Goal: Transaction & Acquisition: Purchase product/service

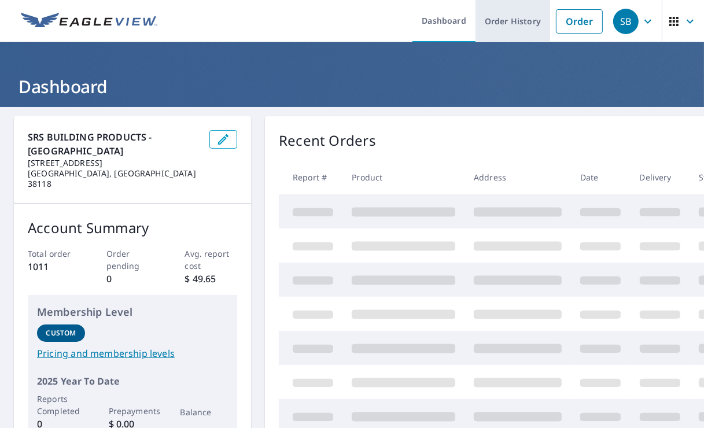
drag, startPoint x: 0, startPoint y: 0, endPoint x: 516, endPoint y: 17, distance: 516.4
click at [516, 17] on link "Order History" at bounding box center [513, 21] width 75 height 42
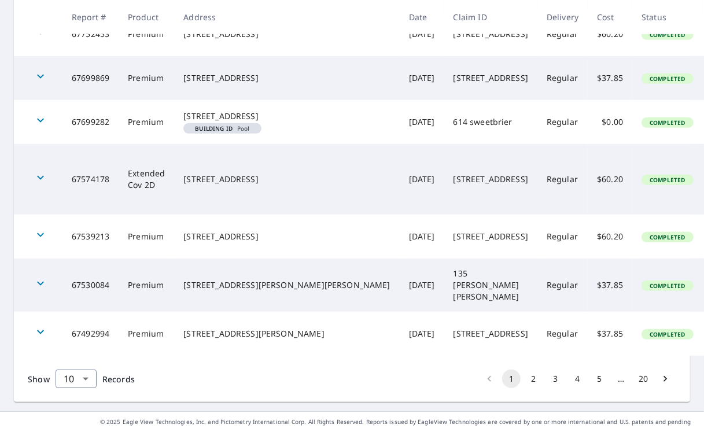
scroll to position [463, 0]
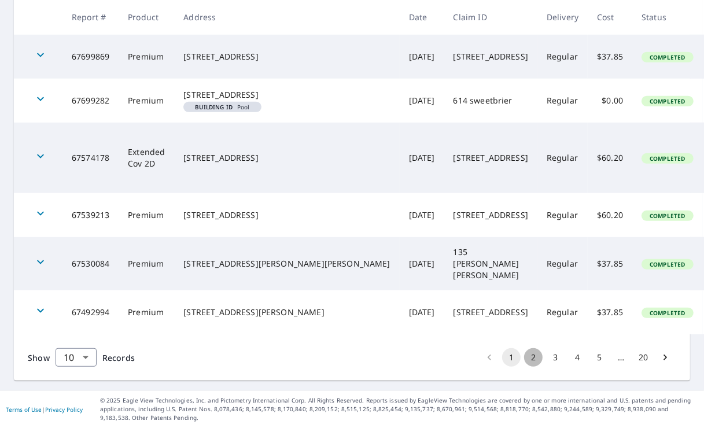
click at [524, 356] on button "2" at bounding box center [533, 357] width 19 height 19
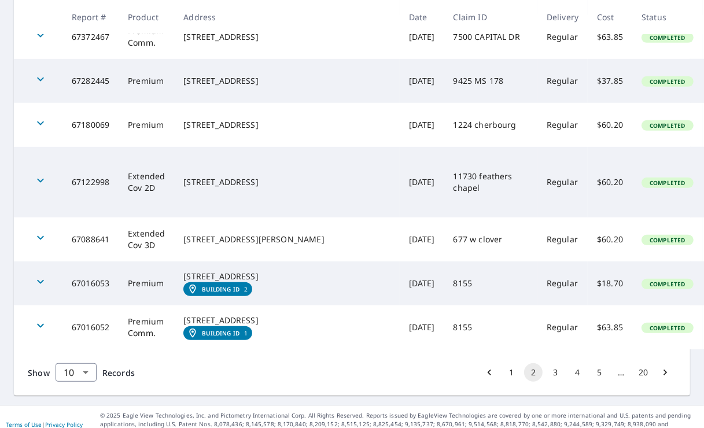
scroll to position [421, 0]
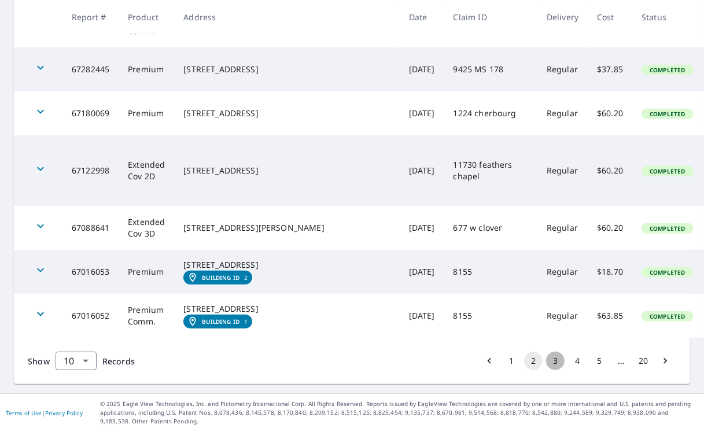
click at [546, 354] on button "3" at bounding box center [555, 361] width 19 height 19
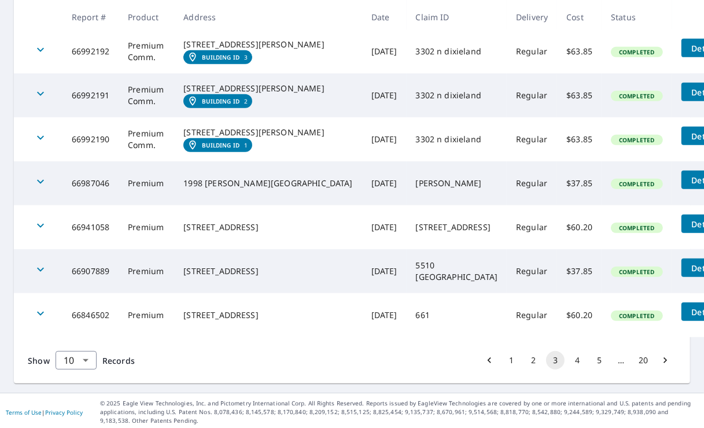
scroll to position [426, 0]
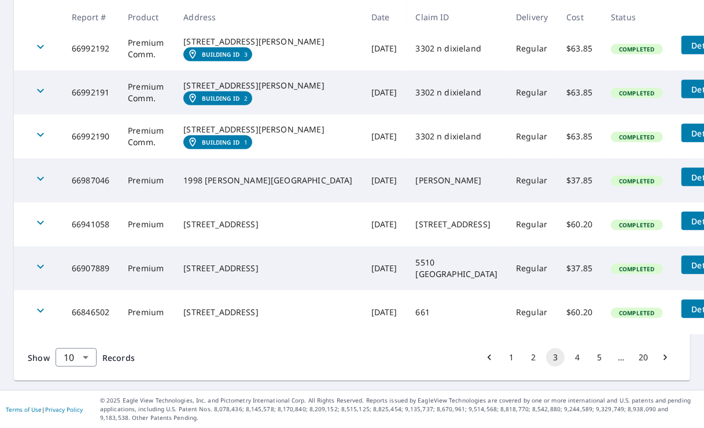
click at [573, 356] on button "4" at bounding box center [577, 357] width 19 height 19
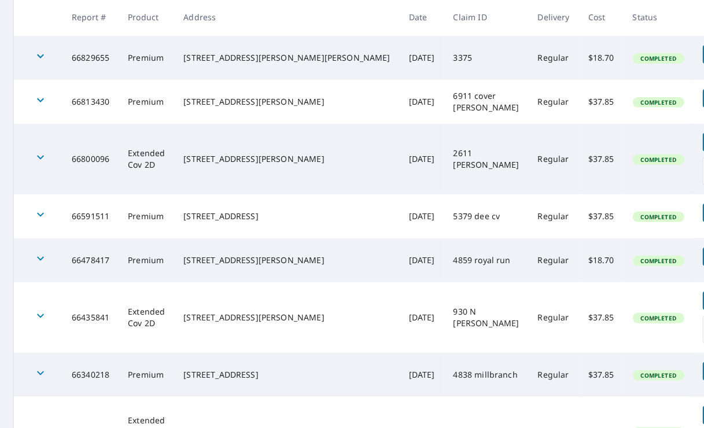
scroll to position [385, 0]
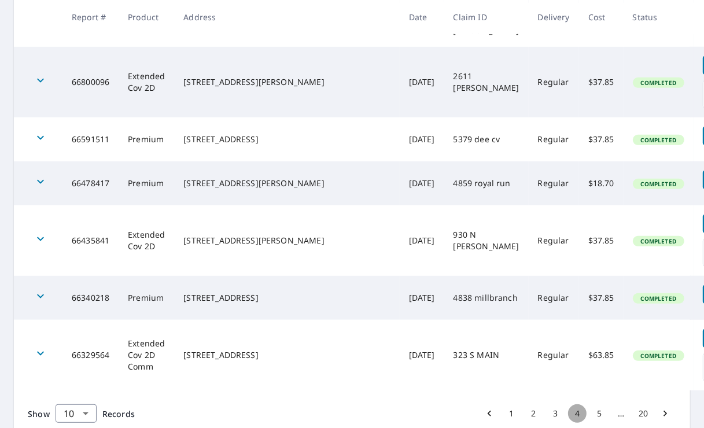
click at [572, 404] on button "4" at bounding box center [577, 413] width 19 height 19
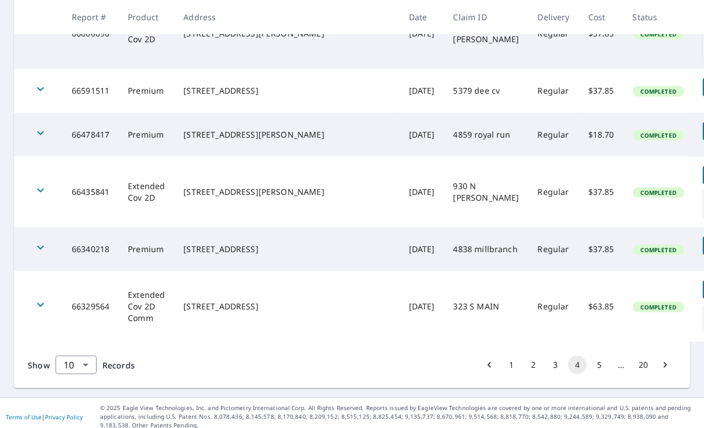
scroll to position [434, 0]
click at [591, 356] on button "5" at bounding box center [599, 365] width 19 height 19
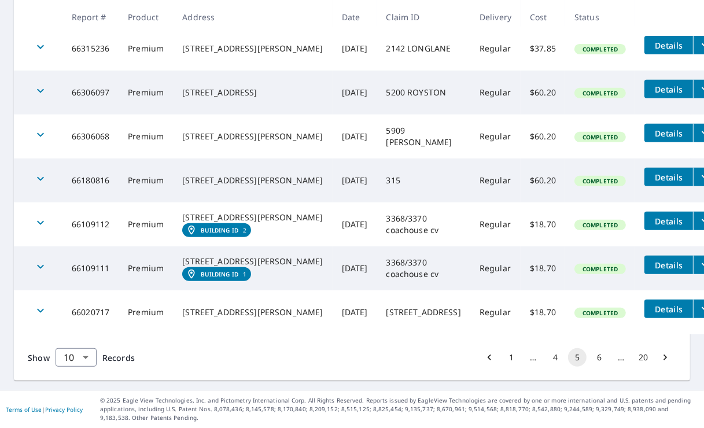
scroll to position [421, 0]
click at [570, 358] on button "5" at bounding box center [577, 357] width 19 height 19
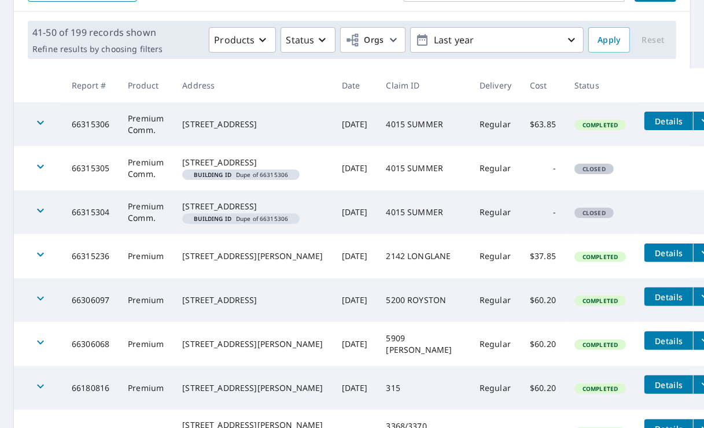
scroll to position [0, 0]
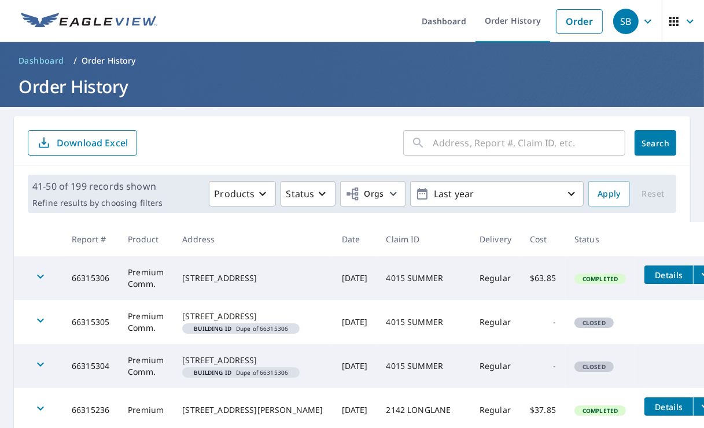
click at [466, 141] on input "text" at bounding box center [529, 143] width 192 height 32
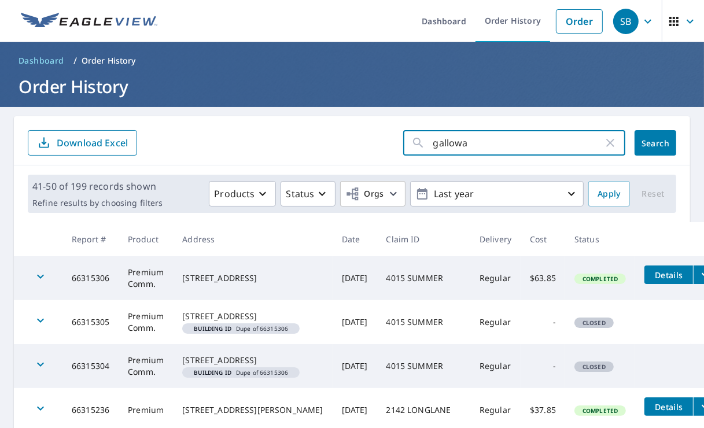
type input "[PERSON_NAME]"
click button "Search" at bounding box center [656, 142] width 42 height 25
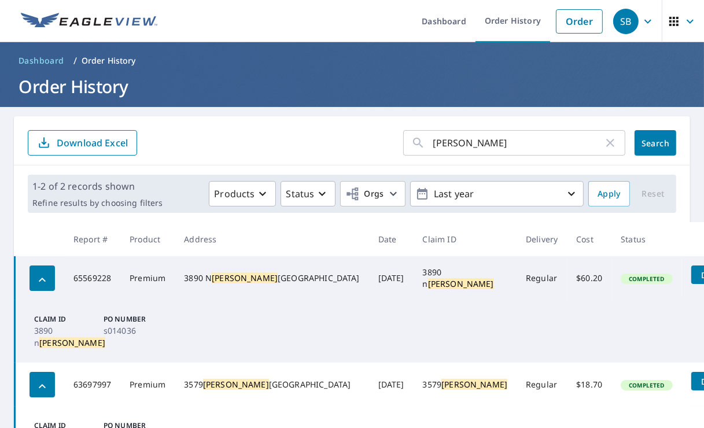
scroll to position [64, 0]
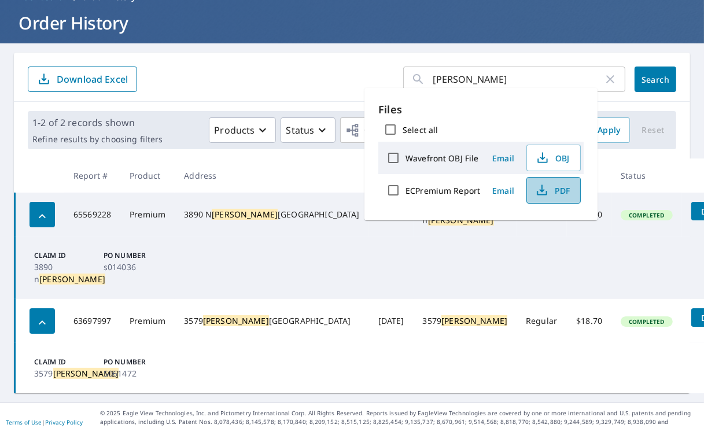
click at [562, 192] on span "PDF" at bounding box center [552, 190] width 37 height 14
click at [41, 17] on h1 "Order History" at bounding box center [352, 23] width 676 height 24
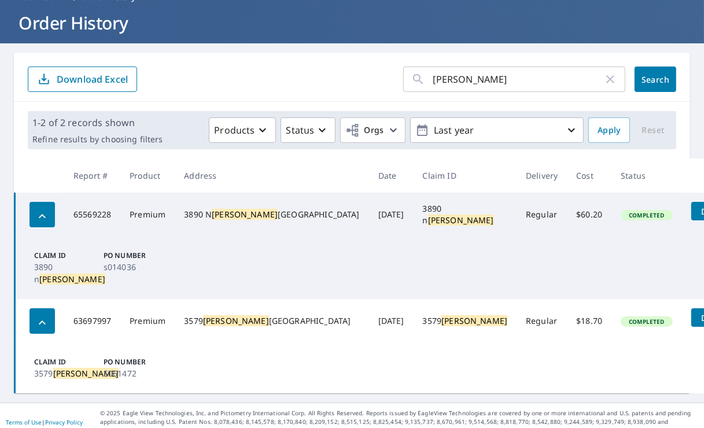
drag, startPoint x: 245, startPoint y: 241, endPoint x: 231, endPoint y: 241, distance: 13.3
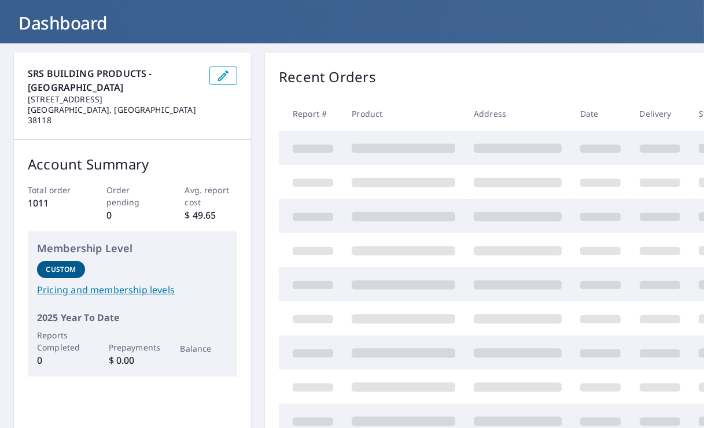
drag, startPoint x: 215, startPoint y: 173, endPoint x: 201, endPoint y: 171, distance: 14.6
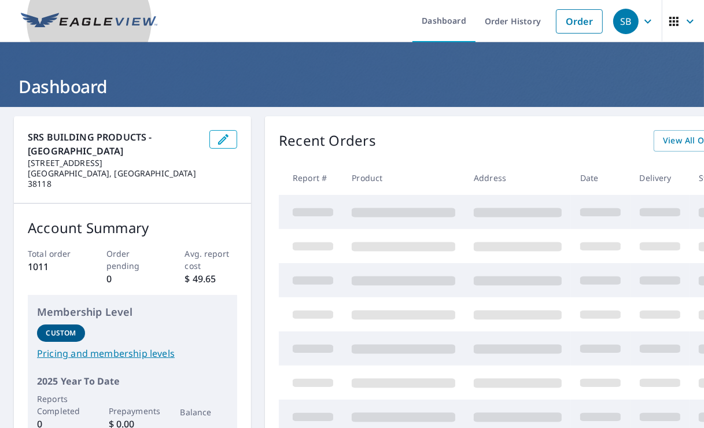
click at [112, 14] on img at bounding box center [89, 21] width 137 height 17
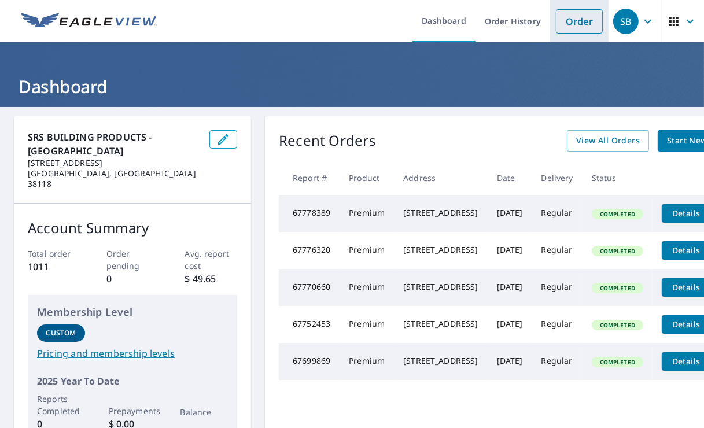
click at [566, 19] on link "Order" at bounding box center [579, 21] width 47 height 24
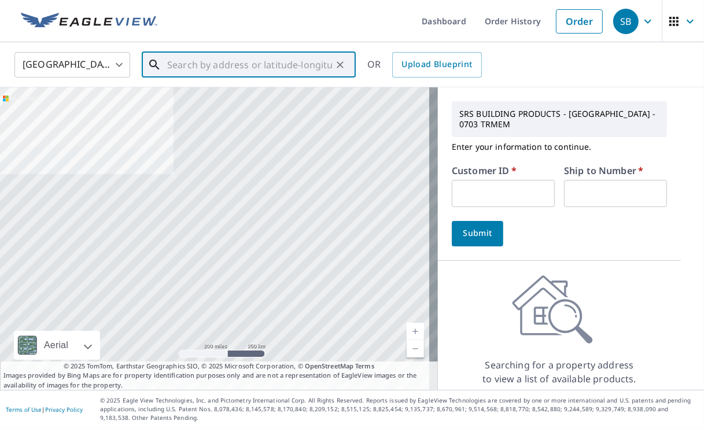
click at [214, 61] on input "text" at bounding box center [249, 65] width 165 height 32
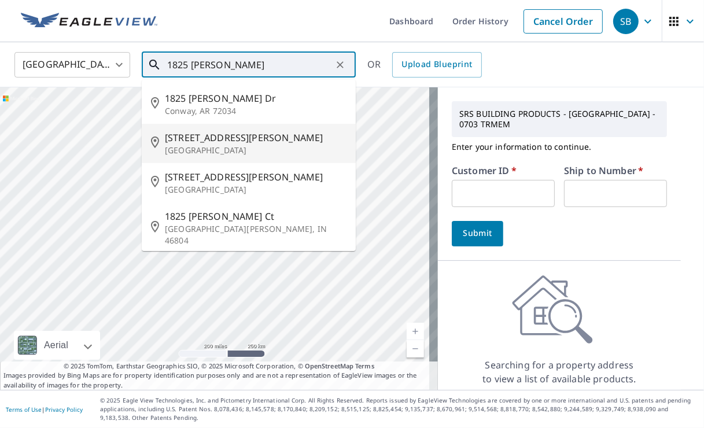
click at [206, 137] on span "[STREET_ADDRESS][PERSON_NAME]" at bounding box center [256, 138] width 182 height 14
type input "[STREET_ADDRESS][PERSON_NAME]"
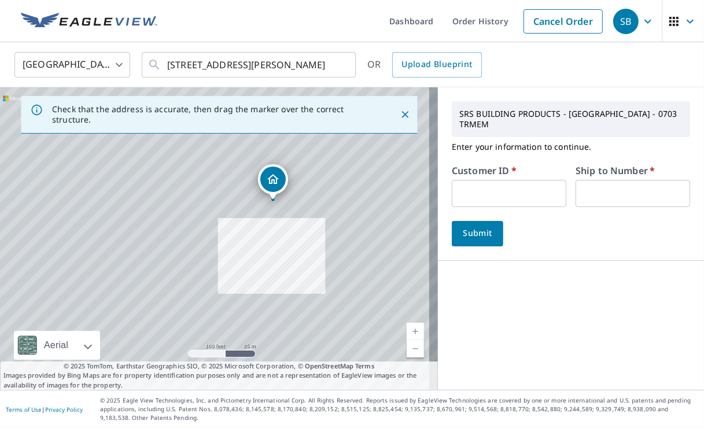
drag, startPoint x: 243, startPoint y: 230, endPoint x: 284, endPoint y: 254, distance: 46.9
click at [284, 254] on div "[STREET_ADDRESS][PERSON_NAME]" at bounding box center [219, 238] width 438 height 303
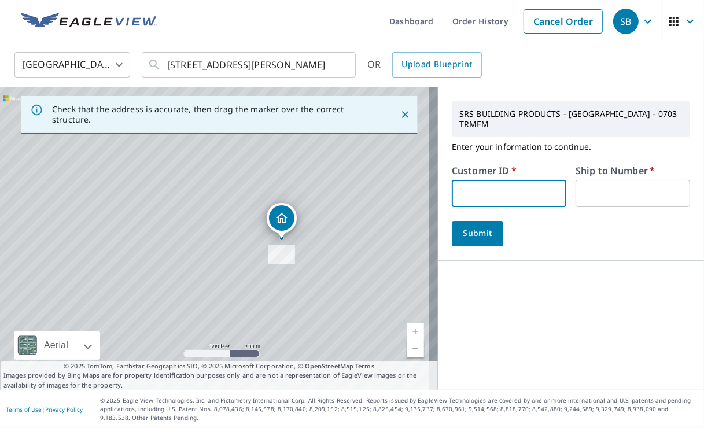
click at [470, 180] on input "text" at bounding box center [509, 193] width 115 height 27
type input "S061472"
type input "1"
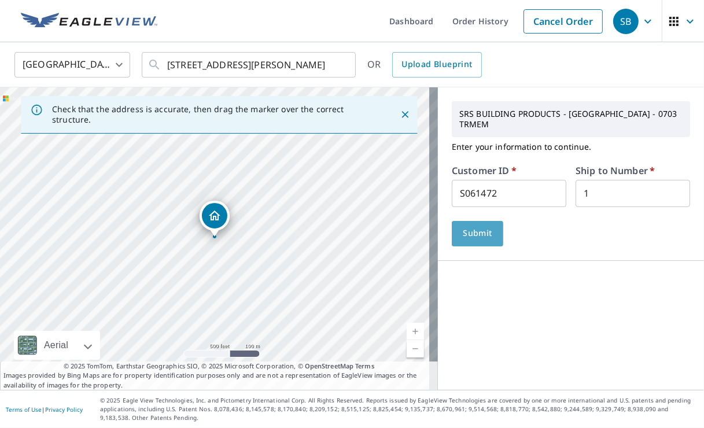
click at [482, 226] on span "Submit" at bounding box center [477, 233] width 33 height 14
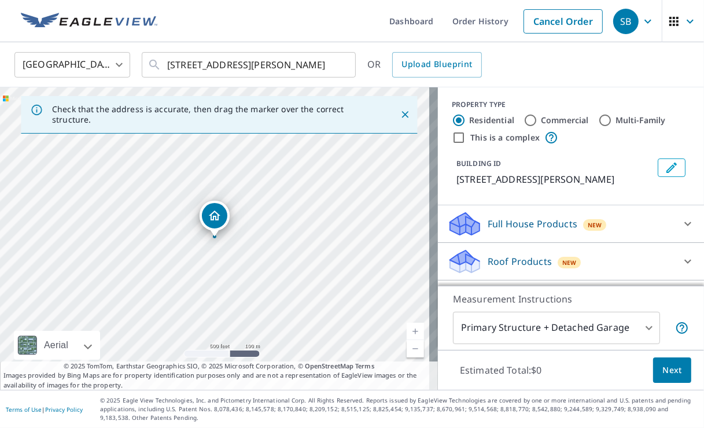
scroll to position [154, 0]
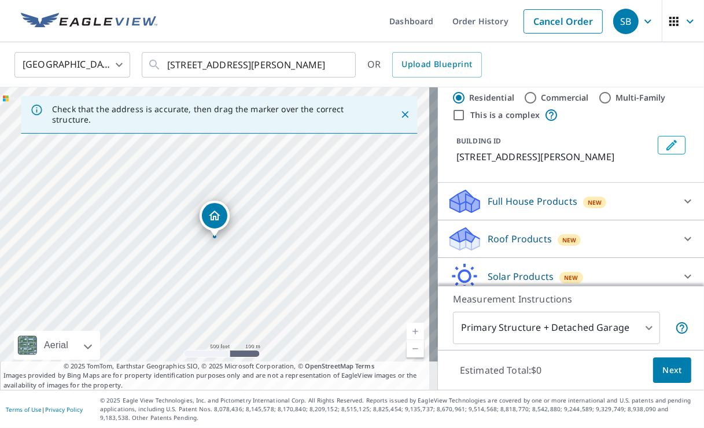
click at [482, 226] on div "Roof Products New" at bounding box center [560, 239] width 227 height 27
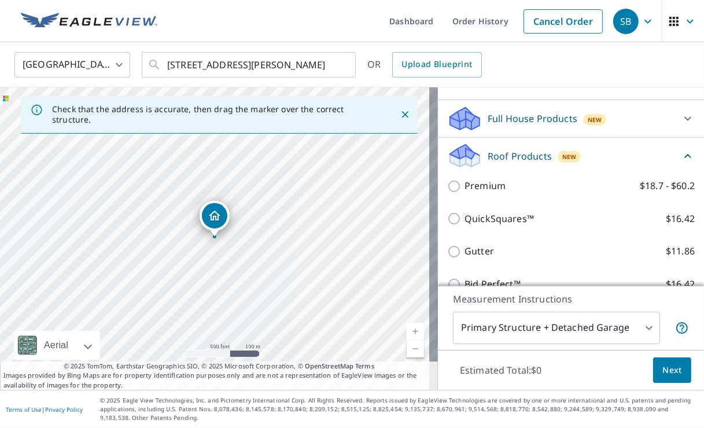
scroll to position [308, 0]
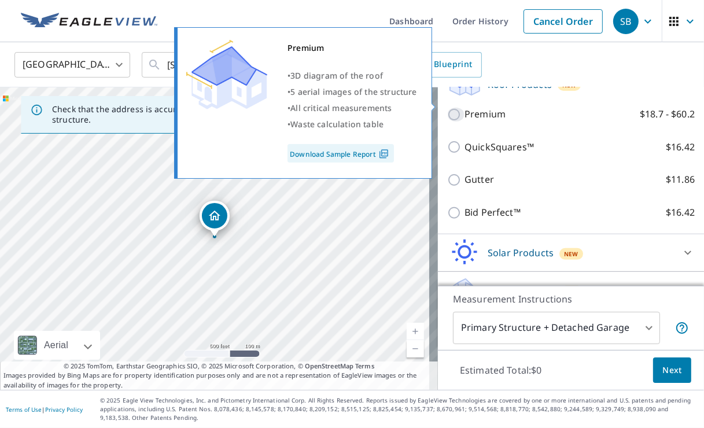
click at [447, 108] on input "Premium $18.7 - $60.2" at bounding box center [455, 115] width 17 height 14
checkbox input "true"
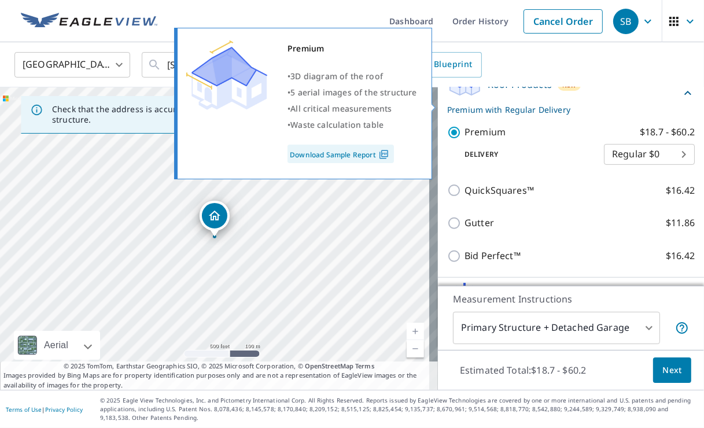
scroll to position [326, 0]
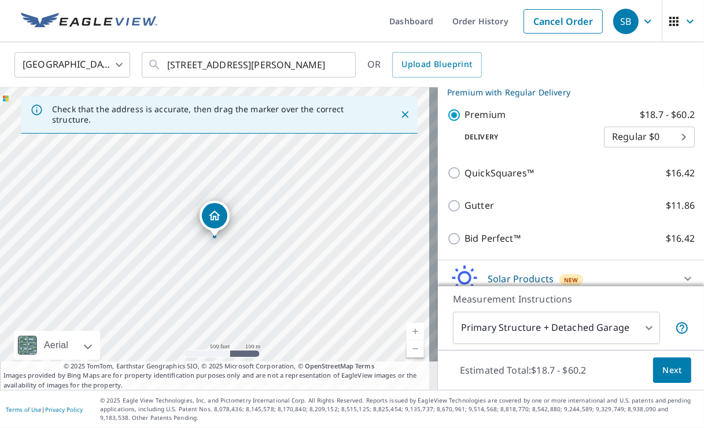
click at [663, 366] on span "Next" at bounding box center [673, 370] width 20 height 14
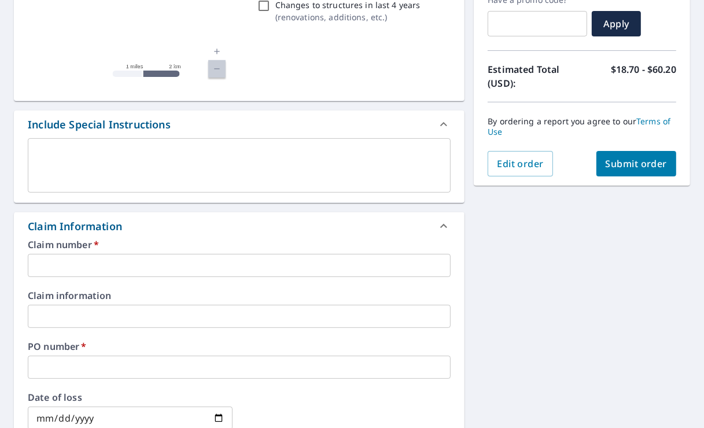
scroll to position [231, 0]
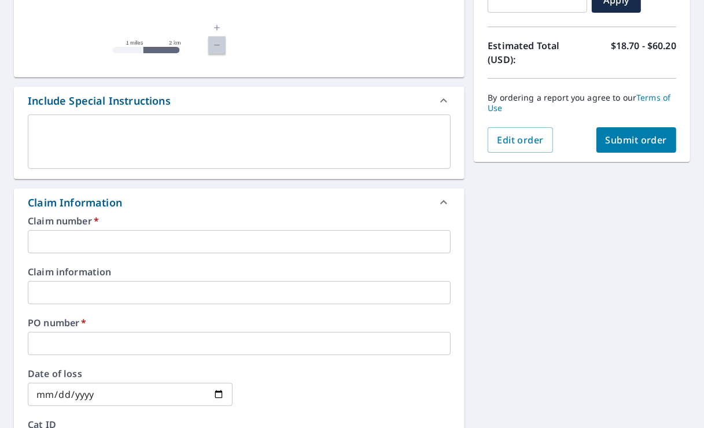
click at [76, 240] on input "text" at bounding box center [239, 241] width 423 height 23
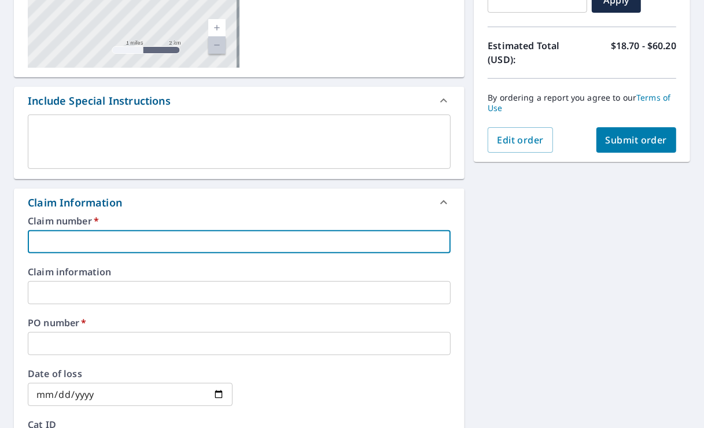
type input "1"
checkbox input "true"
type input "18"
checkbox input "true"
type input "182"
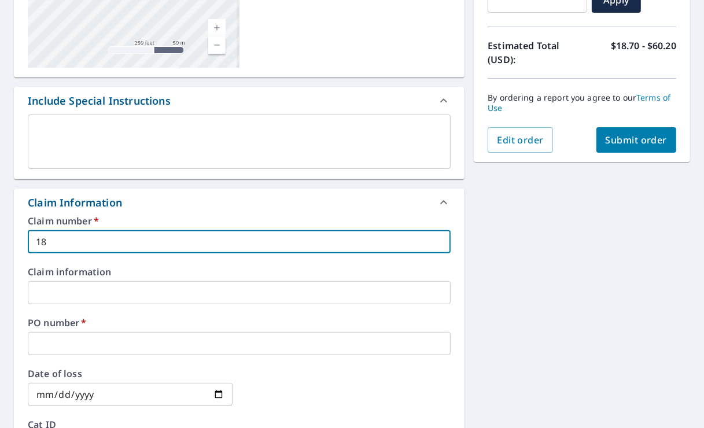
checkbox input "true"
type input "1825"
checkbox input "true"
type input "1825"
checkbox input "true"
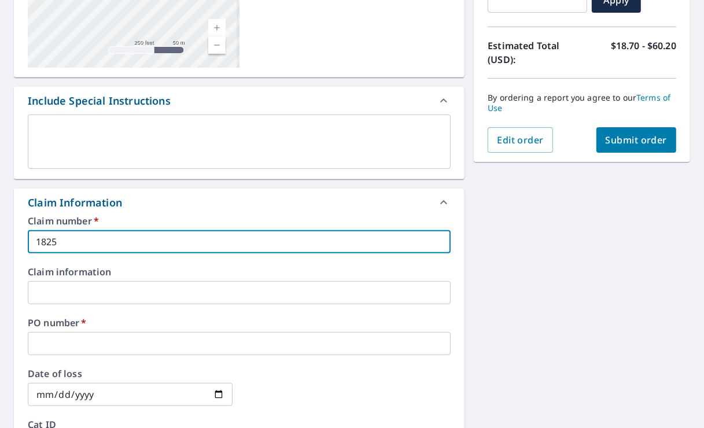
type input "1825 f"
checkbox input "true"
type input "1825 fo"
checkbox input "true"
type input "1825 for"
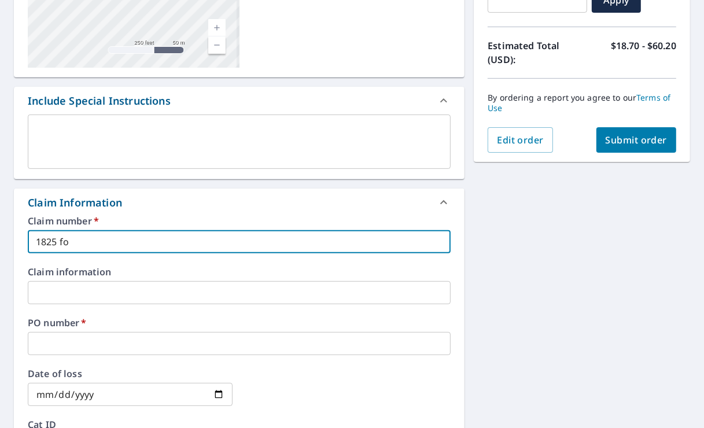
checkbox input "true"
type input "1825 fo"
checkbox input "true"
type input "1825 fos"
checkbox input "true"
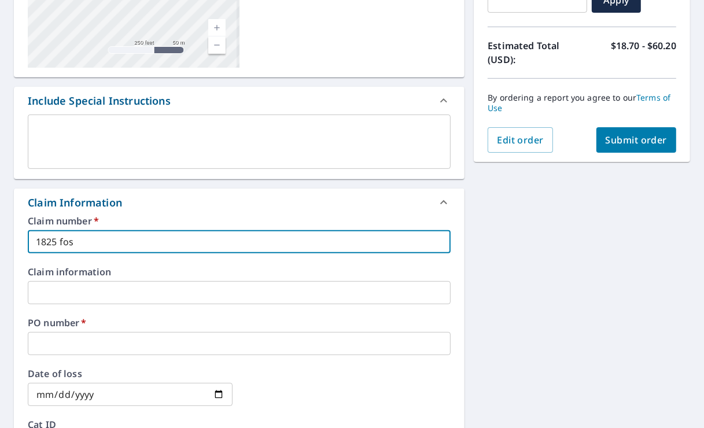
type input "1825 fost"
checkbox input "true"
type input "1825 foste"
checkbox input "true"
type input "1825 [PERSON_NAME]"
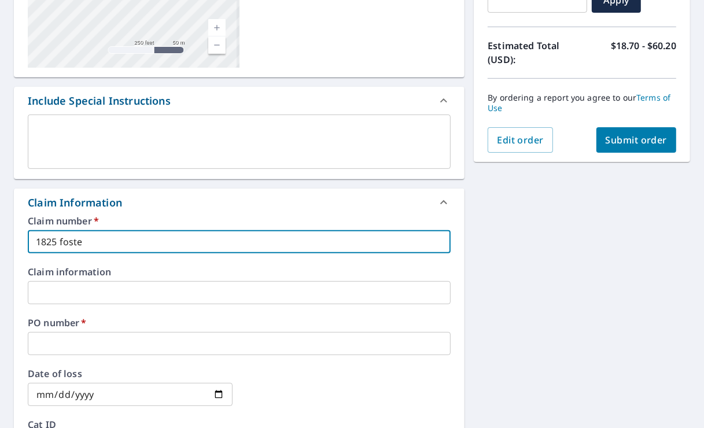
checkbox input "true"
type input "1825 [PERSON_NAME]"
checkbox input "true"
type input "1825 [PERSON_NAME] a"
checkbox input "true"
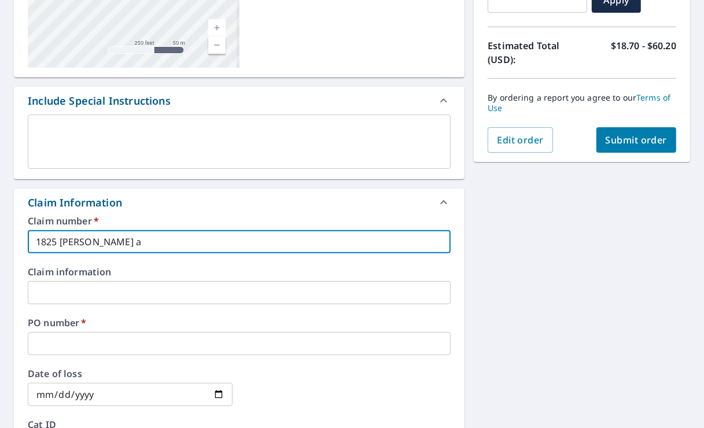
type input "1825 [PERSON_NAME]"
checkbox input "true"
type input "1825 [PERSON_NAME] ave"
checkbox input "true"
type input "1825 [PERSON_NAME] ave"
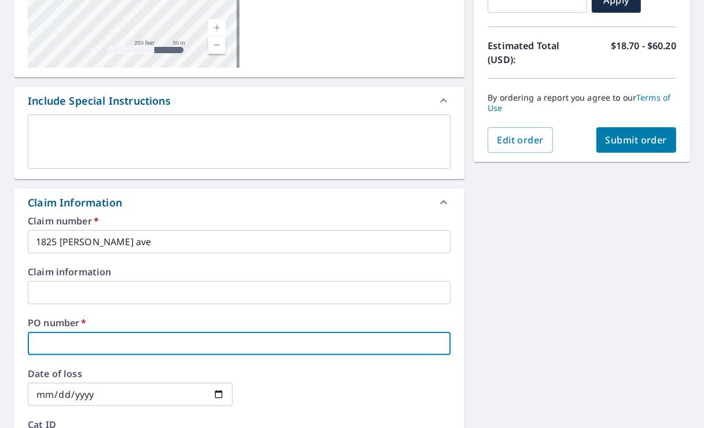
type input "s"
checkbox input "true"
type input "s0"
checkbox input "true"
type input "s061472"
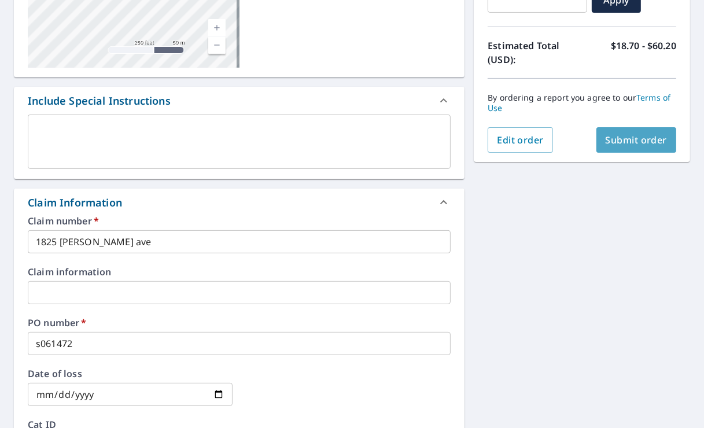
click at [629, 146] on span "Submit order" at bounding box center [637, 140] width 62 height 13
checkbox input "true"
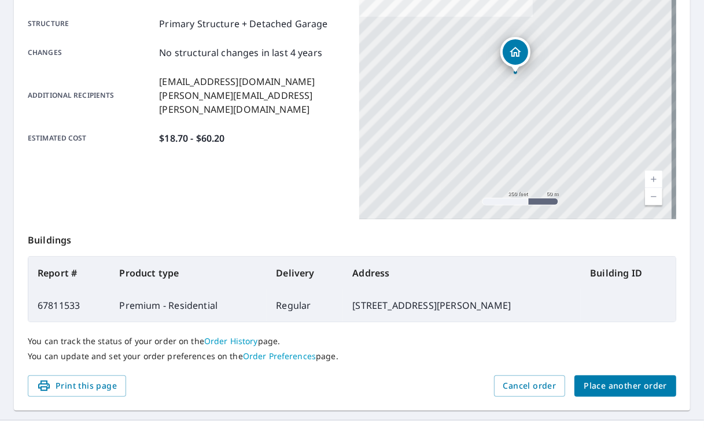
click at [663, 238] on p "Buildings" at bounding box center [352, 237] width 649 height 37
